Goal: Task Accomplishment & Management: Use online tool/utility

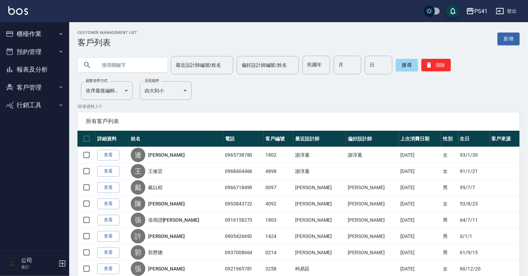
click at [63, 29] on button "櫃檯作業" at bounding box center [35, 34] width 64 height 18
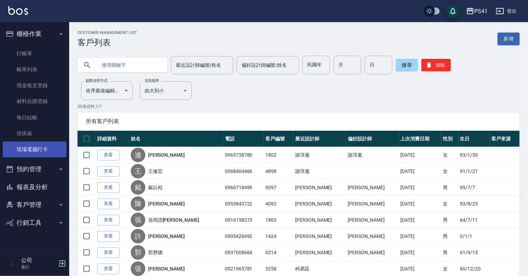
click at [34, 152] on link "現場電腦打卡" at bounding box center [35, 150] width 64 height 16
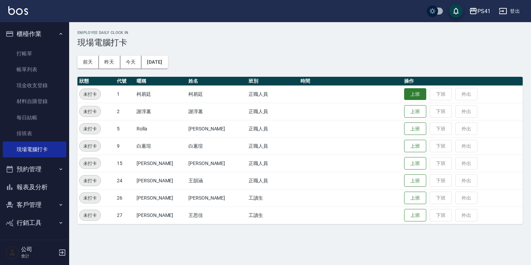
click at [409, 94] on button "上班" at bounding box center [415, 94] width 22 height 12
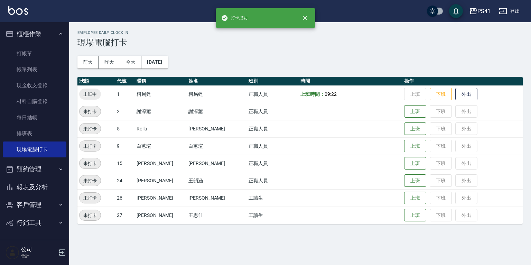
click at [38, 188] on button "報表及分析" at bounding box center [35, 187] width 64 height 18
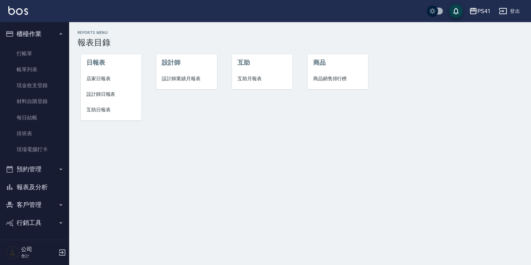
click at [114, 94] on span "設計師日報表" at bounding box center [110, 94] width 49 height 7
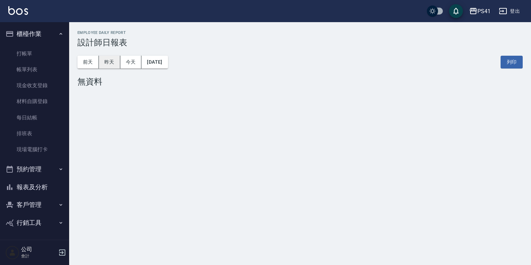
click at [105, 60] on button "昨天" at bounding box center [109, 62] width 21 height 13
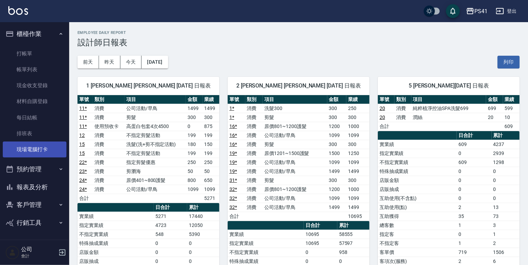
click at [32, 151] on link "現場電腦打卡" at bounding box center [35, 150] width 64 height 16
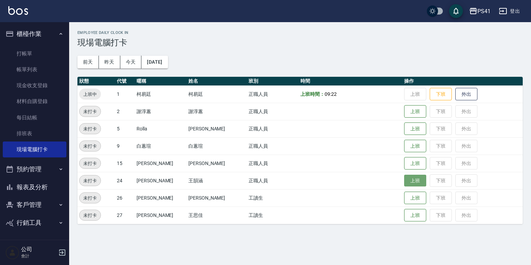
click at [405, 181] on button "上班" at bounding box center [415, 181] width 22 height 12
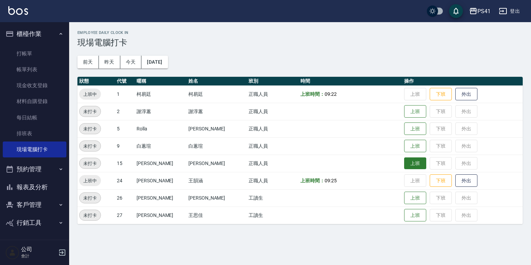
click at [404, 166] on button "上班" at bounding box center [415, 163] width 22 height 12
click at [404, 115] on button "上班" at bounding box center [415, 112] width 22 height 12
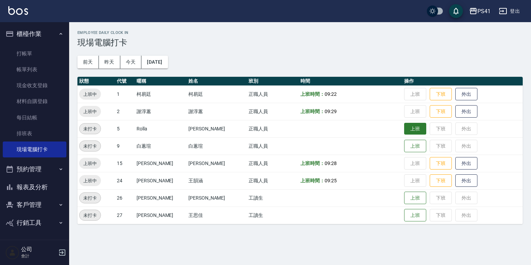
click at [414, 129] on button "上班" at bounding box center [415, 129] width 22 height 12
click at [410, 199] on button "上班" at bounding box center [415, 198] width 22 height 12
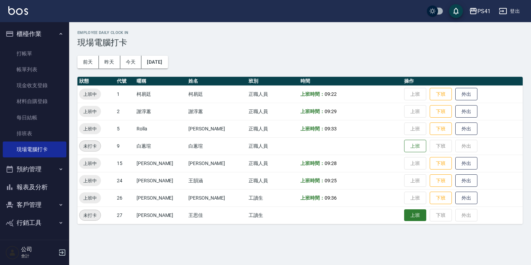
click at [412, 216] on button "上班" at bounding box center [415, 215] width 22 height 12
click at [37, 202] on button "客戶管理" at bounding box center [35, 205] width 64 height 18
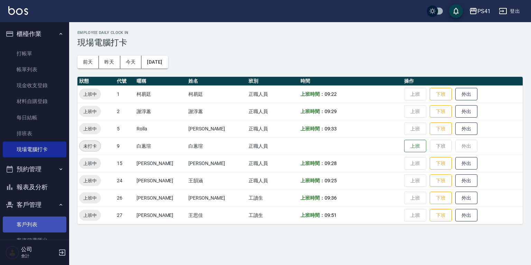
drag, startPoint x: 42, startPoint y: 221, endPoint x: 40, endPoint y: 232, distance: 10.5
click at [42, 221] on link "客戶列表" at bounding box center [35, 225] width 64 height 16
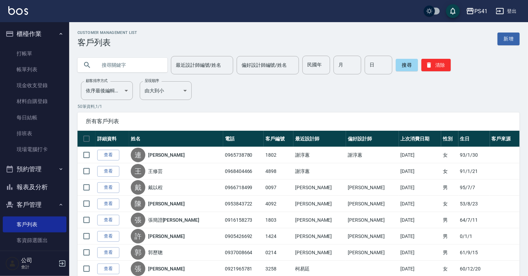
click at [141, 65] on input "text" at bounding box center [129, 65] width 65 height 19
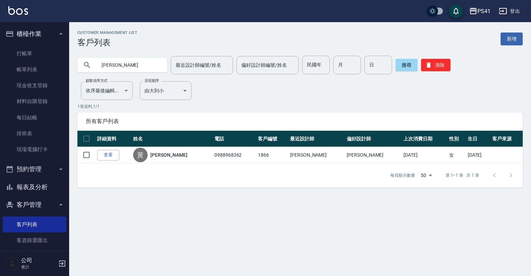
type input "雲"
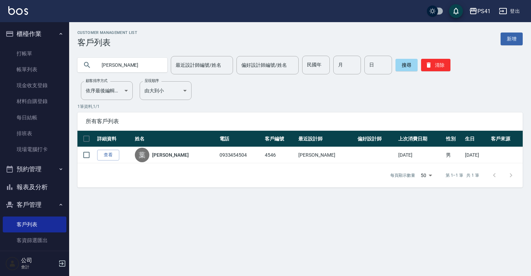
type input "賢"
type input "[PERSON_NAME]"
